Goal: Navigation & Orientation: Find specific page/section

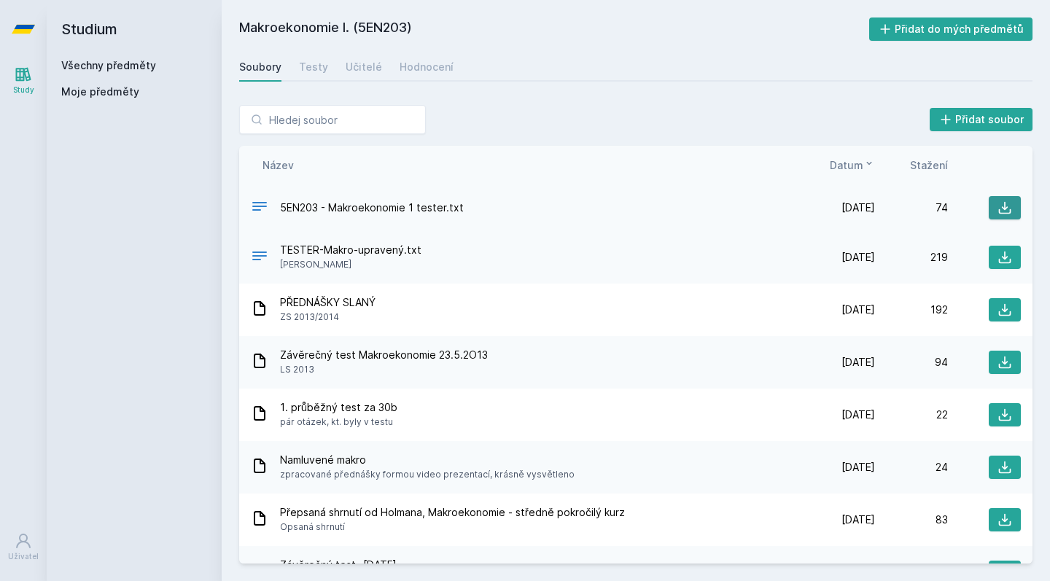
click at [1001, 208] on icon at bounding box center [1005, 208] width 12 height 12
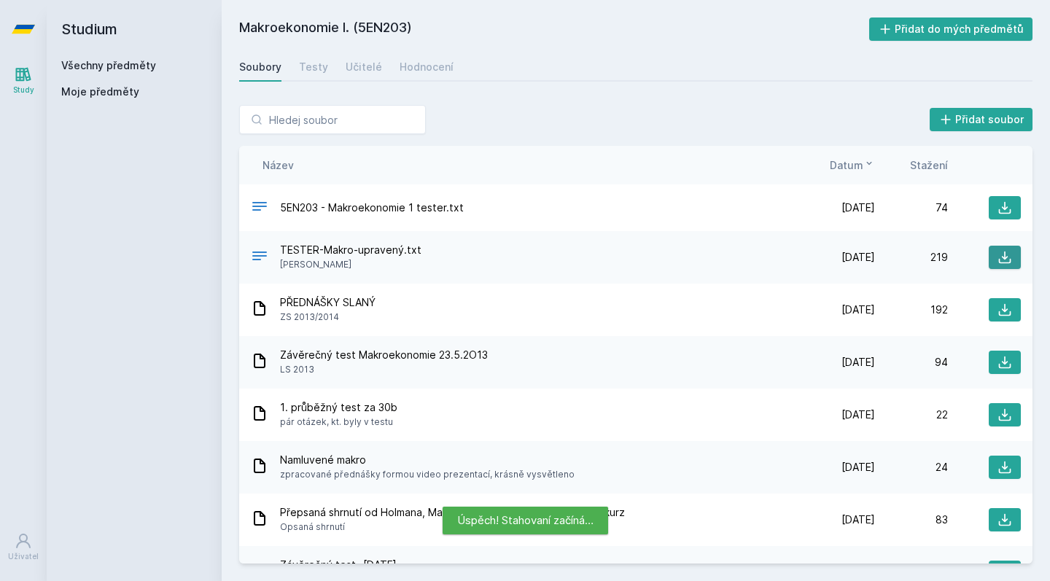
click at [999, 257] on icon at bounding box center [1005, 258] width 12 height 12
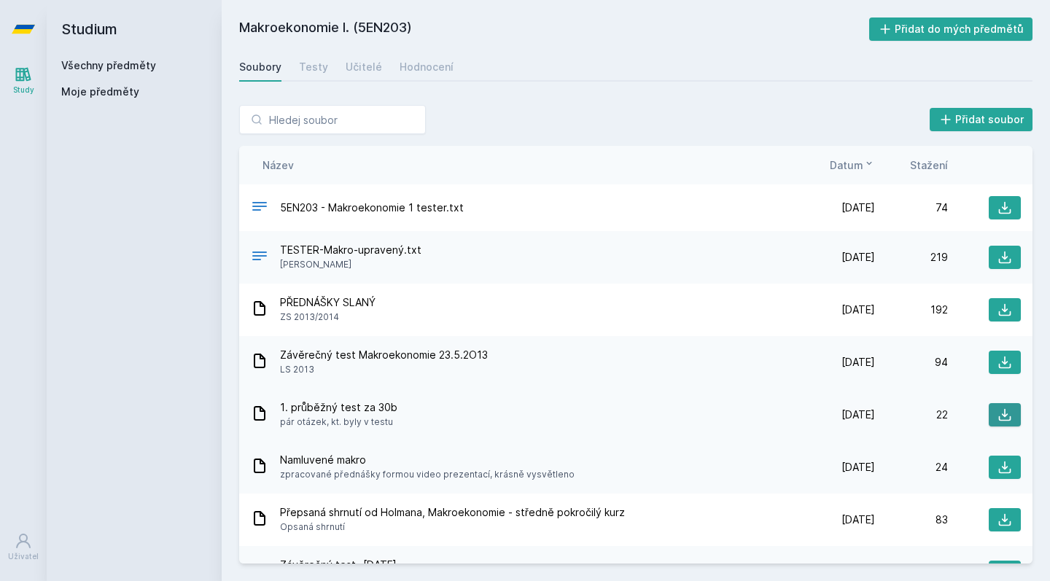
click at [1008, 413] on button at bounding box center [1005, 414] width 32 height 23
click at [389, 119] on input "search" at bounding box center [332, 119] width 187 height 29
click at [651, 120] on div "Přidat soubor" at bounding box center [635, 119] width 793 height 29
click at [123, 65] on link "Všechny předměty" at bounding box center [108, 65] width 95 height 12
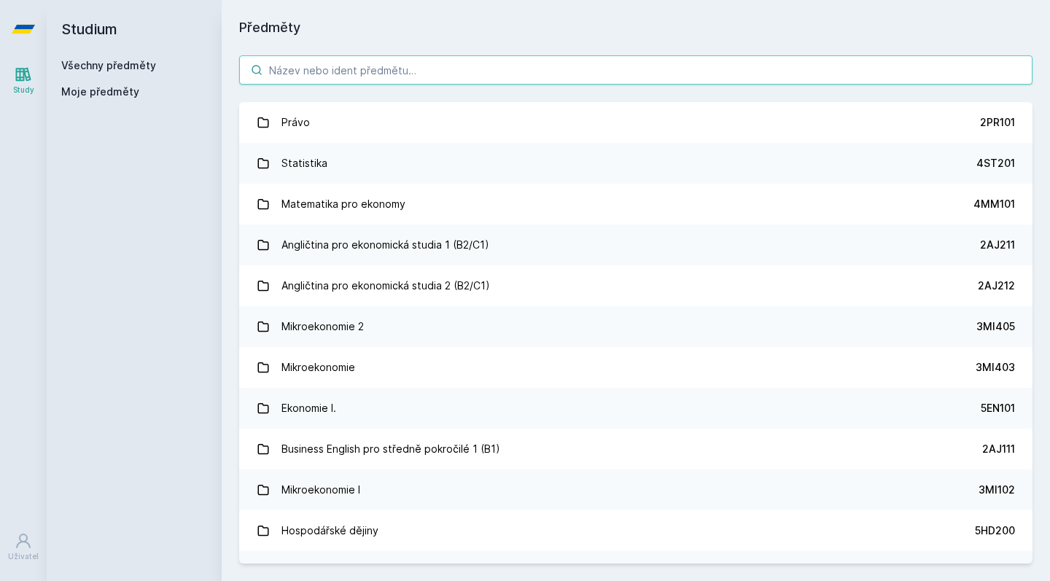
click at [332, 79] on input "search" at bounding box center [635, 69] width 793 height 29
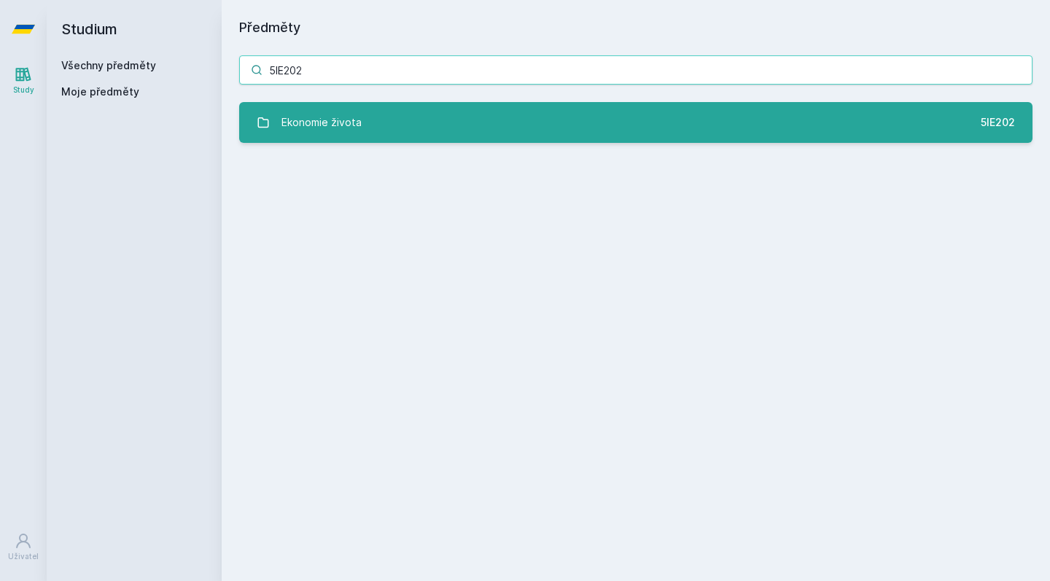
type input "5IE202"
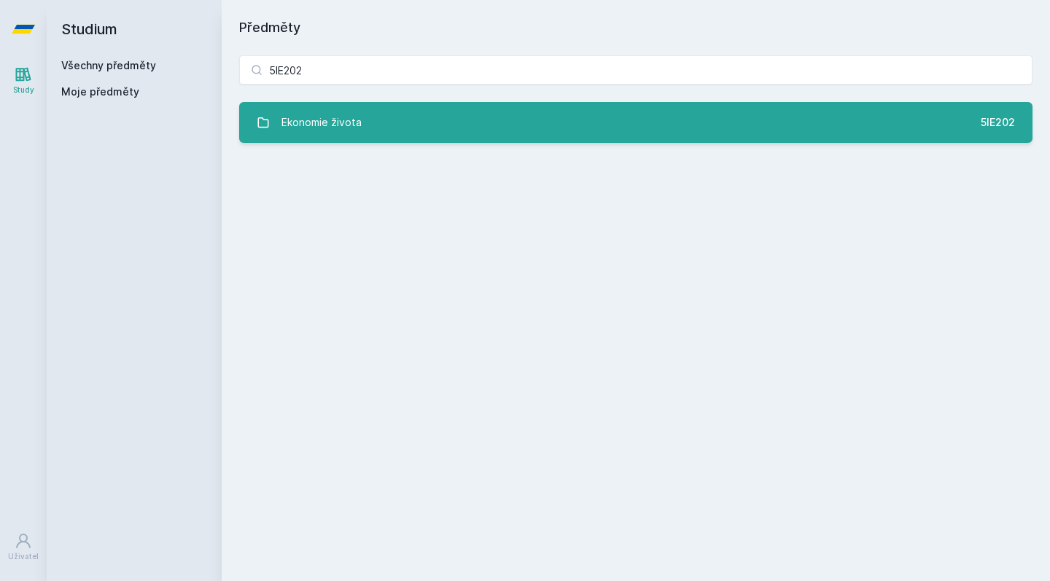
click at [359, 139] on link "Ekonomie života 5IE202" at bounding box center [635, 122] width 793 height 41
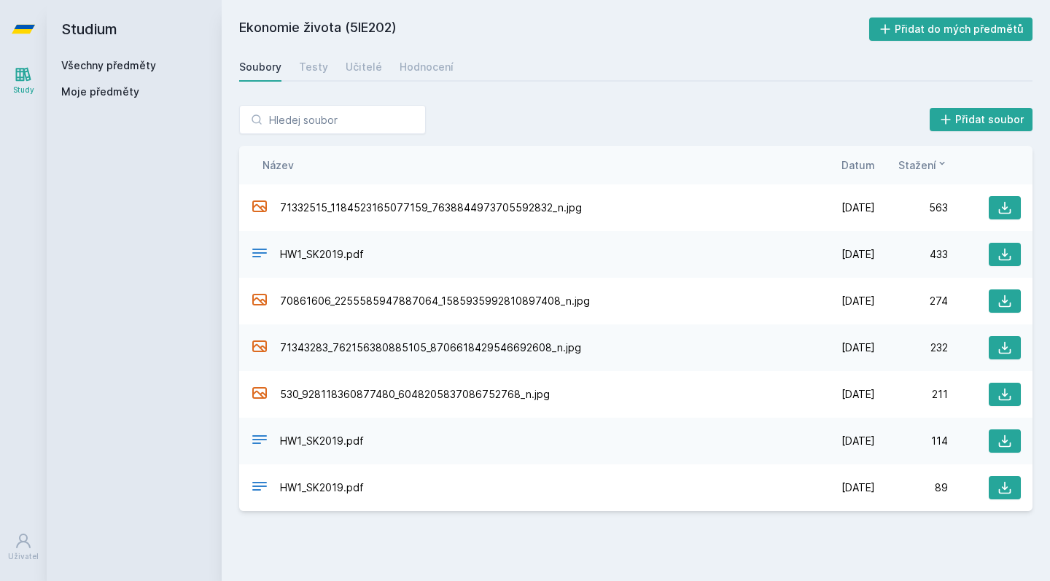
click at [851, 163] on span "Datum" at bounding box center [858, 164] width 34 height 15
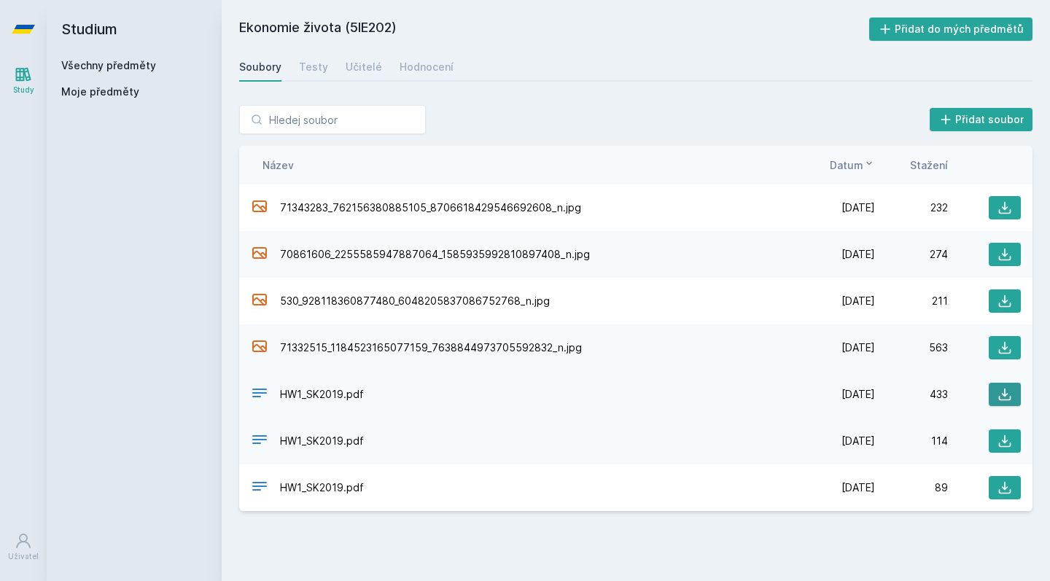
click at [1005, 391] on icon at bounding box center [1005, 395] width 12 height 12
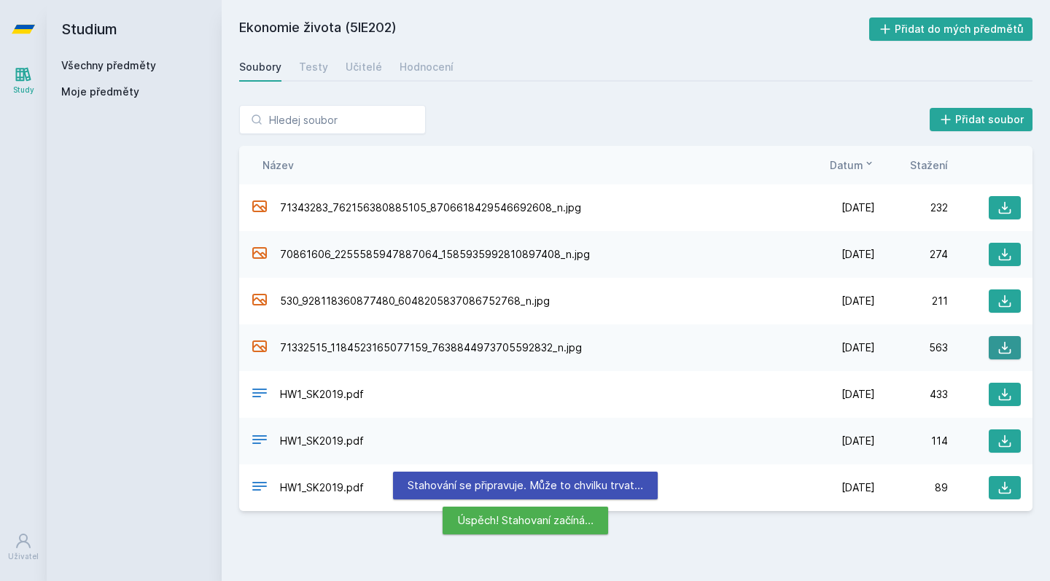
click at [1000, 347] on icon at bounding box center [1004, 347] width 15 height 15
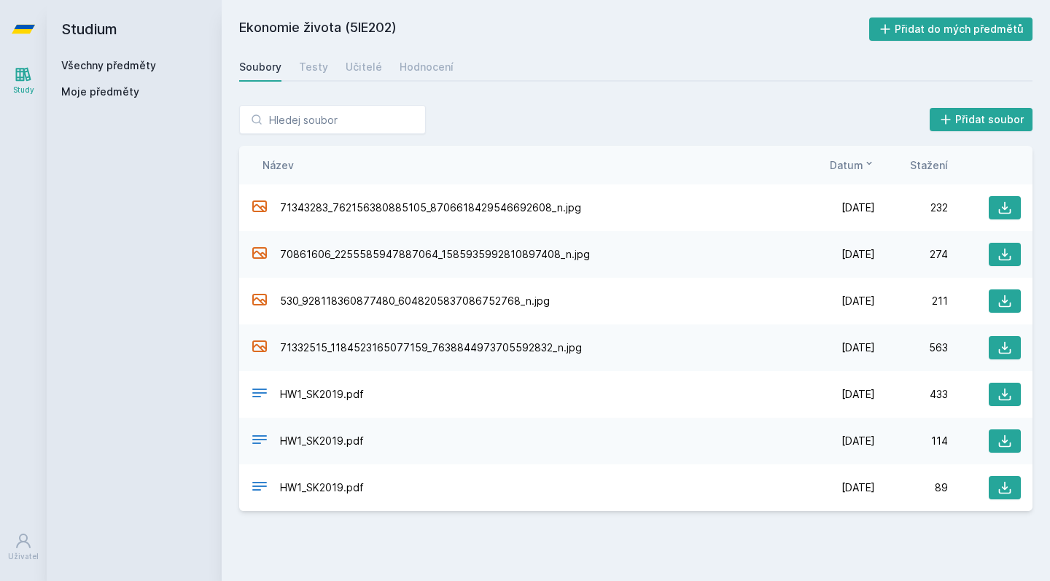
click at [104, 63] on link "Všechny předměty" at bounding box center [108, 65] width 95 height 12
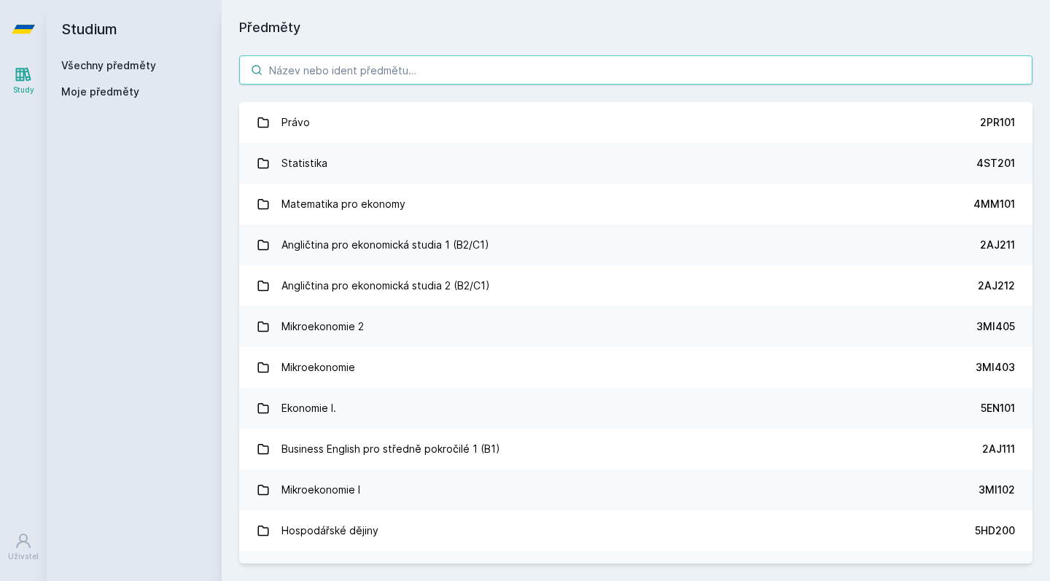
click at [321, 72] on input "search" at bounding box center [635, 69] width 793 height 29
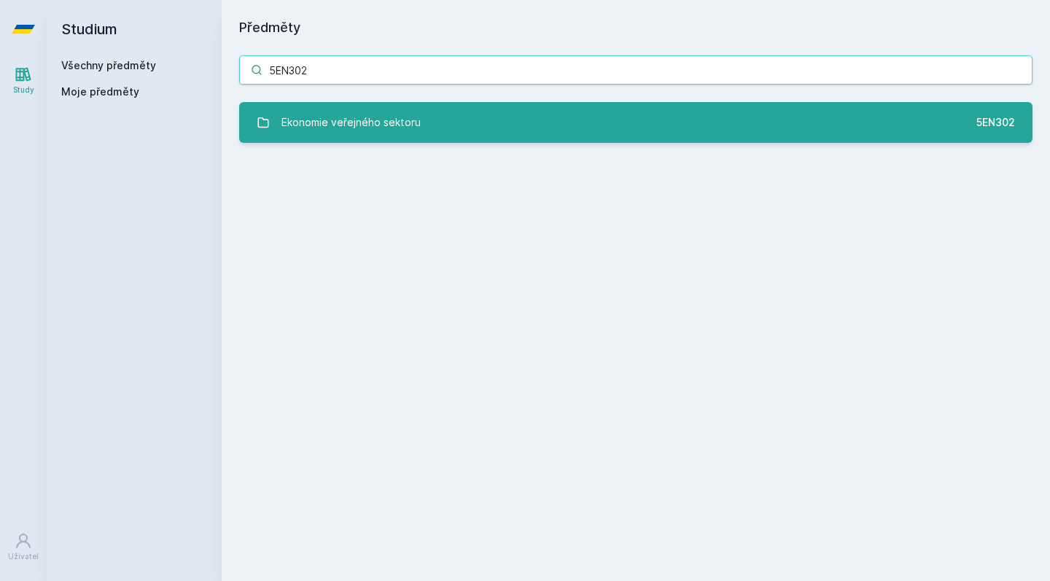
type input "5EN302"
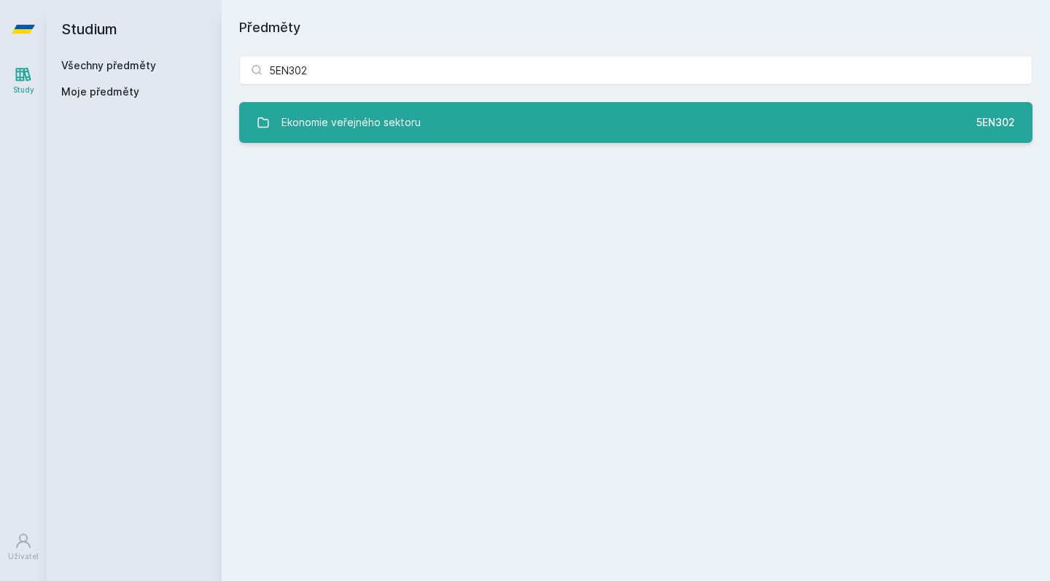
click at [356, 118] on div "Ekonomie veřejného sektoru" at bounding box center [350, 122] width 139 height 29
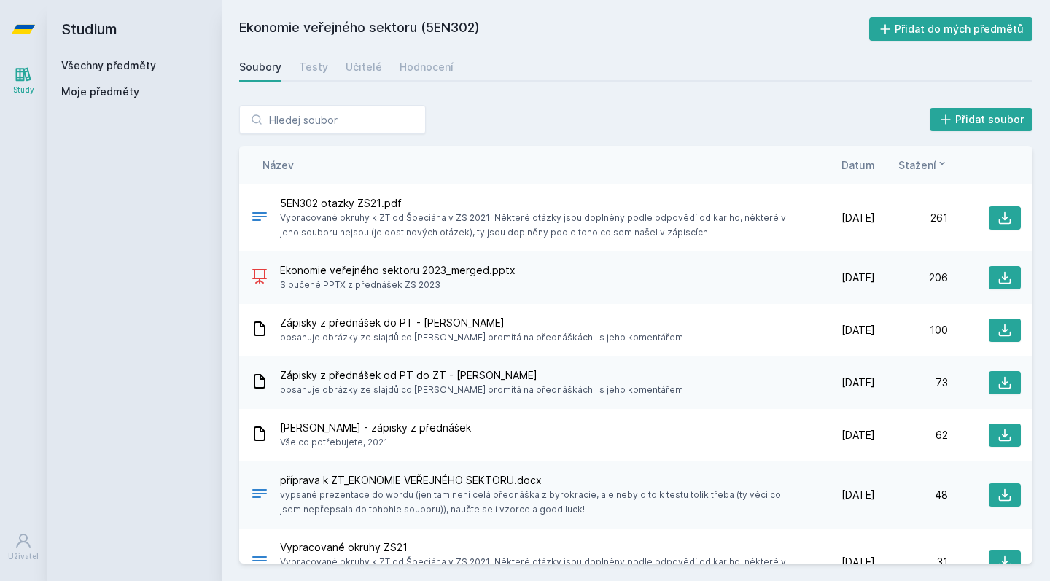
click at [856, 167] on span "Datum" at bounding box center [858, 164] width 34 height 15
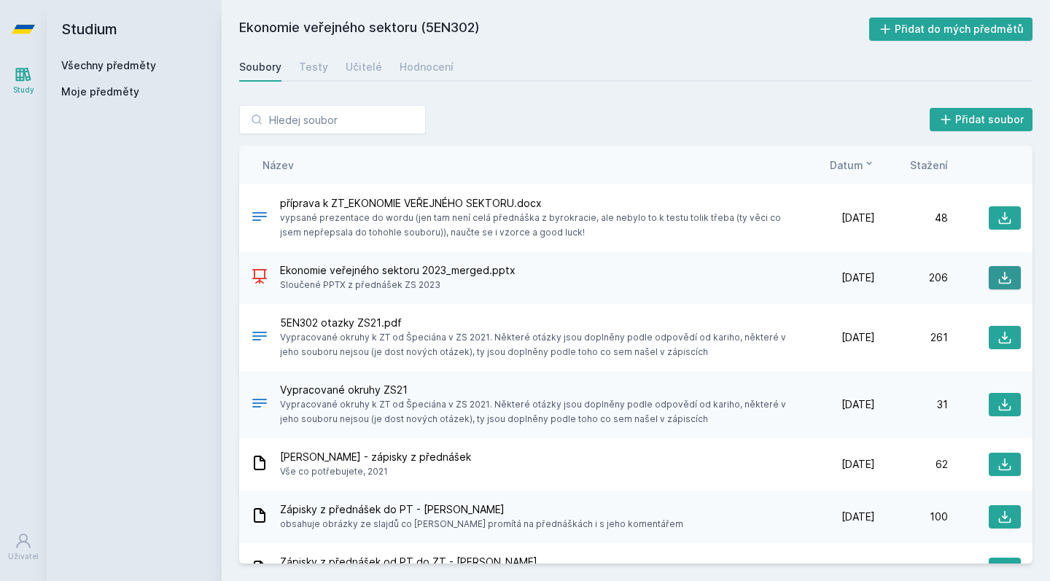
click at [997, 277] on icon at bounding box center [1004, 277] width 15 height 15
click at [1007, 216] on button at bounding box center [1005, 217] width 32 height 23
